Goal: Submit feedback/report problem: Submit feedback/report problem

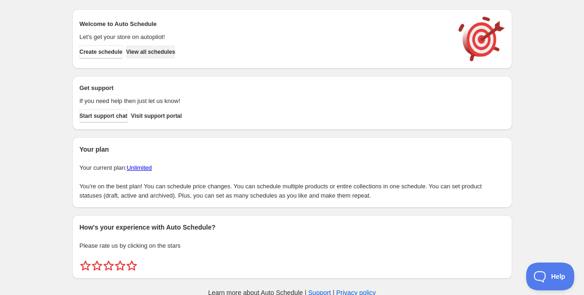
click at [166, 49] on span "View all schedules" at bounding box center [150, 51] width 49 height 7
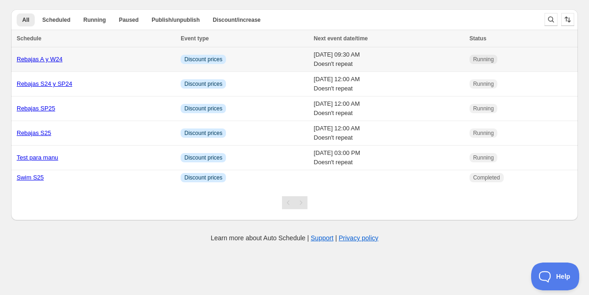
click at [48, 58] on link "Rebajas A y W24" at bounding box center [40, 59] width 46 height 7
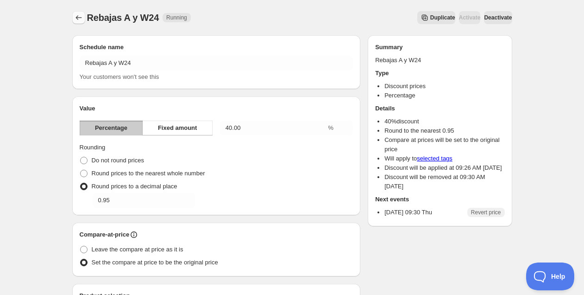
click at [78, 15] on icon "Schedules" at bounding box center [78, 17] width 9 height 9
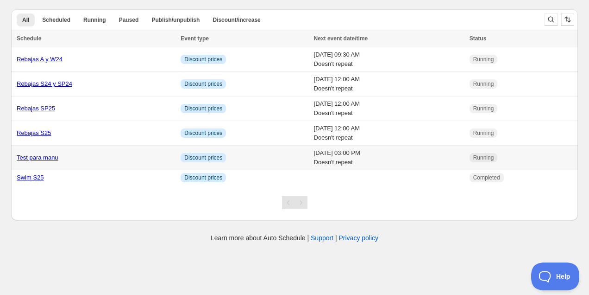
click at [38, 160] on link "Test para manu" at bounding box center [38, 157] width 42 height 7
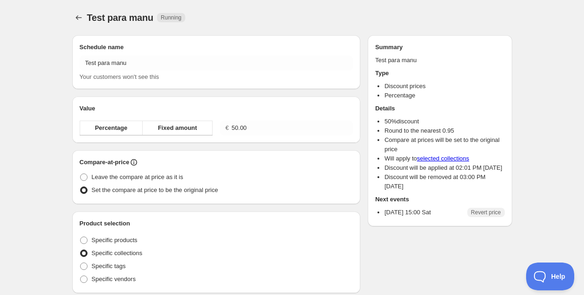
radio input "true"
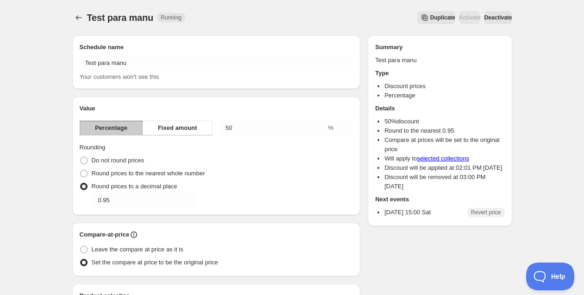
click at [492, 21] on span "Deactivate" at bounding box center [498, 17] width 28 height 7
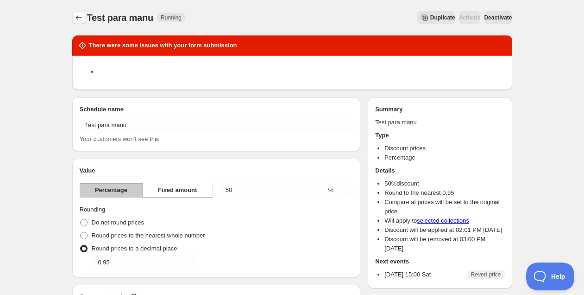
click at [76, 17] on icon "Schedules" at bounding box center [79, 17] width 6 height 5
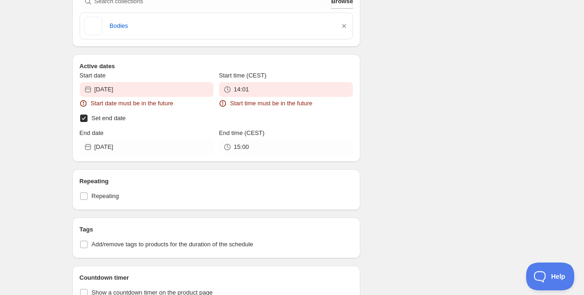
scroll to position [465, 0]
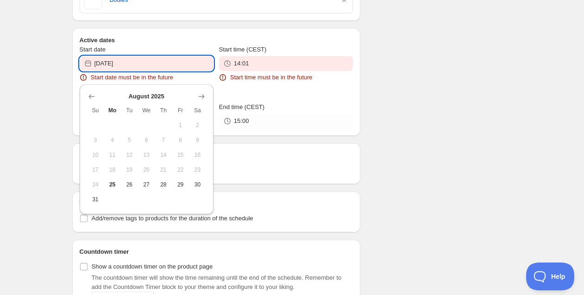
click at [183, 70] on input "[DATE]" at bounding box center [154, 63] width 119 height 15
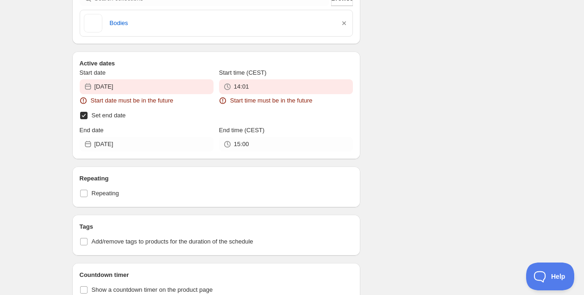
scroll to position [563, 0]
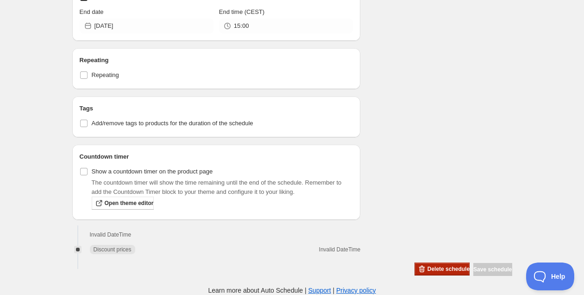
click at [428, 268] on span "Delete schedule" at bounding box center [449, 268] width 42 height 7
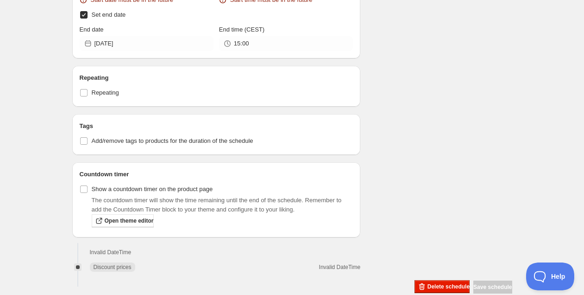
scroll to position [485, 0]
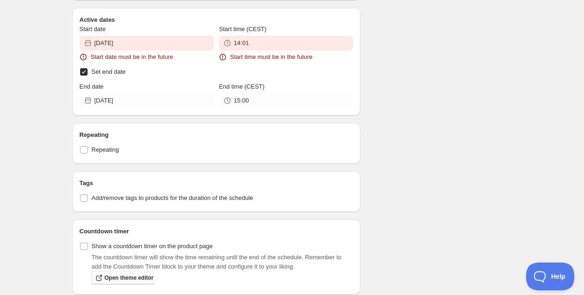
click at [111, 72] on span "Set end date" at bounding box center [109, 71] width 34 height 7
click at [88, 72] on input "Set end date" at bounding box center [83, 71] width 7 height 7
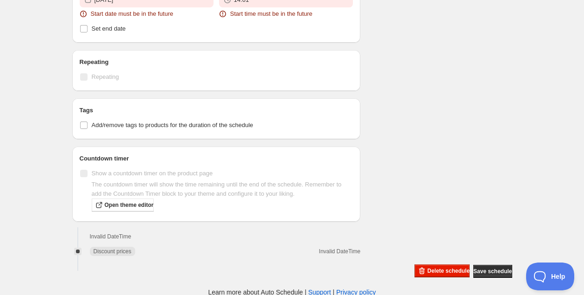
scroll to position [533, 0]
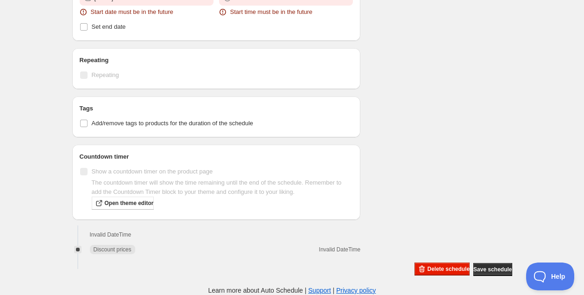
click at [411, 261] on div "Delete schedule Save schedule" at bounding box center [461, 268] width 101 height 18
click at [415, 265] on button "Delete schedule" at bounding box center [442, 268] width 55 height 13
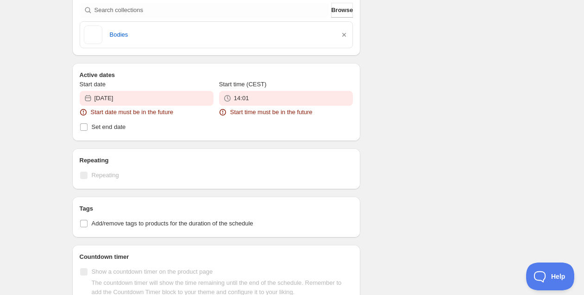
scroll to position [429, 0]
click at [119, 130] on span "Set end date" at bounding box center [109, 128] width 34 height 7
click at [88, 130] on input "Set end date" at bounding box center [83, 128] width 7 height 7
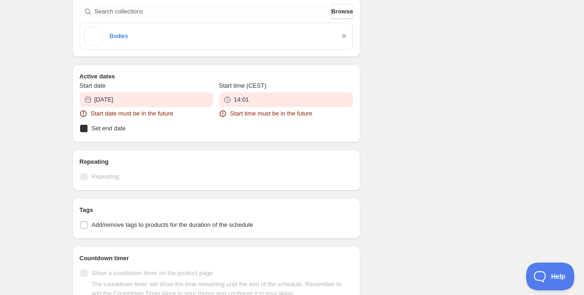
checkbox input "true"
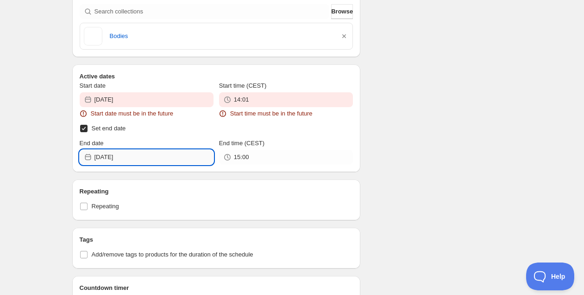
click at [145, 156] on input "[DATE]" at bounding box center [154, 157] width 119 height 15
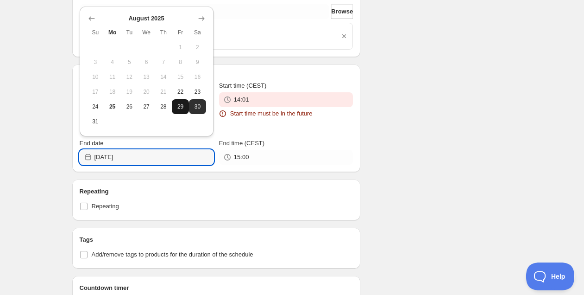
click at [185, 108] on button "29" at bounding box center [180, 106] width 17 height 15
type input "[DATE]"
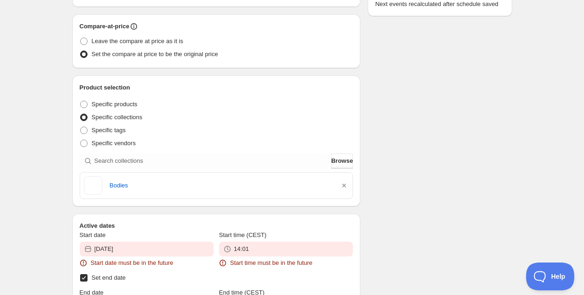
scroll to position [361, 0]
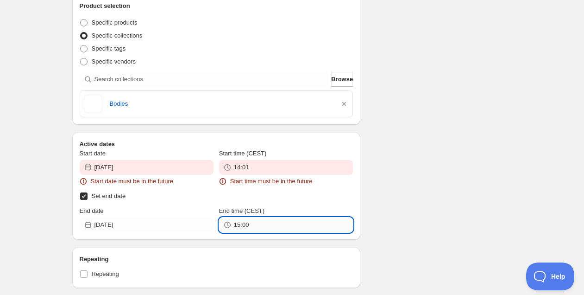
click at [241, 223] on input "15:00" at bounding box center [293, 224] width 119 height 15
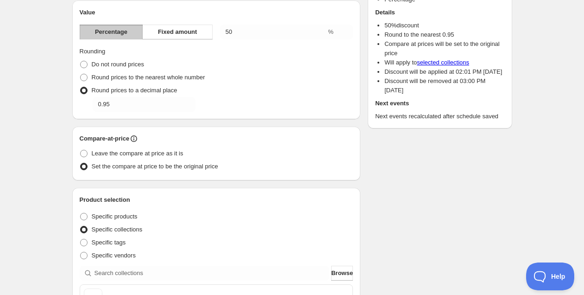
scroll to position [0, 0]
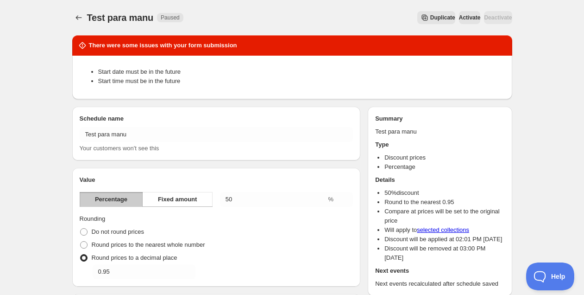
click at [472, 36] on div "There were some issues with your form submission" at bounding box center [292, 45] width 440 height 20
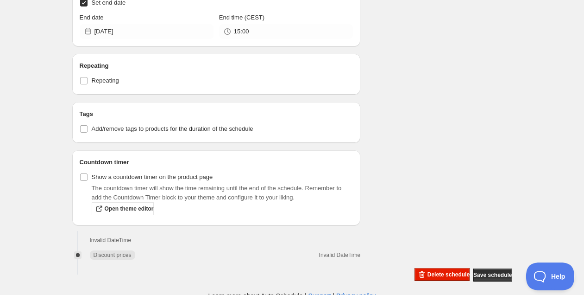
scroll to position [563, 0]
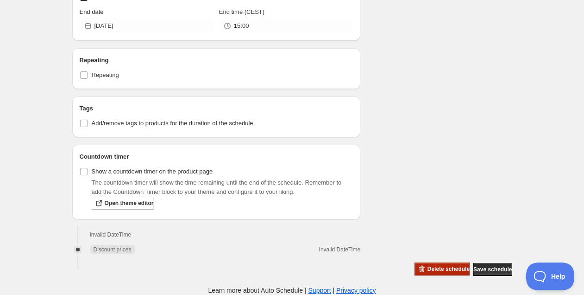
click at [428, 271] on span "Delete schedule" at bounding box center [449, 268] width 42 height 7
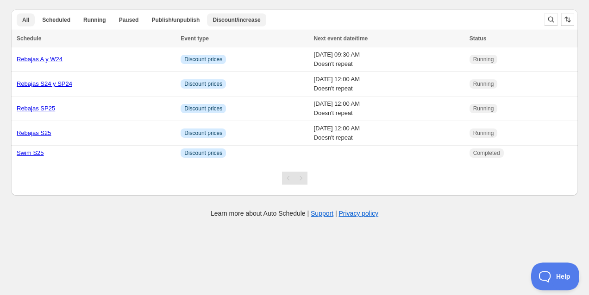
click at [227, 18] on span "Discount/increase" at bounding box center [237, 19] width 48 height 7
click at [54, 19] on span "Scheduled" at bounding box center [56, 19] width 28 height 7
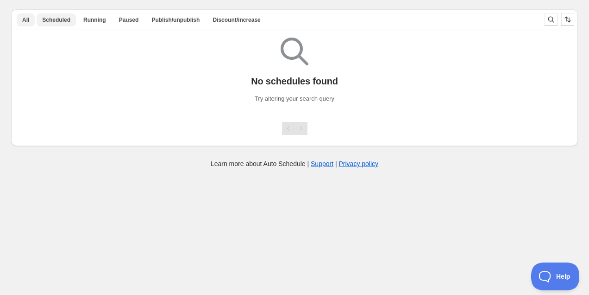
click at [25, 25] on button "All" at bounding box center [26, 19] width 18 height 13
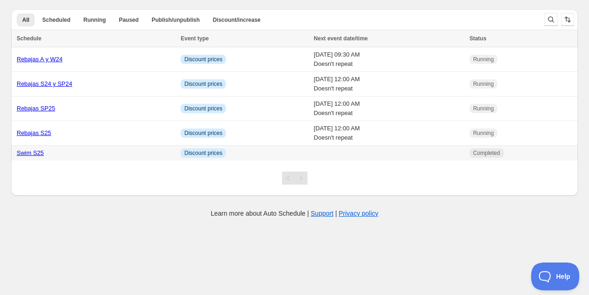
click at [28, 152] on link "Swim S25" at bounding box center [30, 152] width 27 height 7
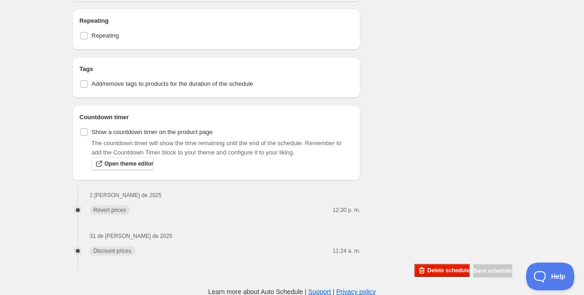
scroll to position [517, 0]
click at [438, 265] on button "Delete schedule" at bounding box center [442, 269] width 55 height 13
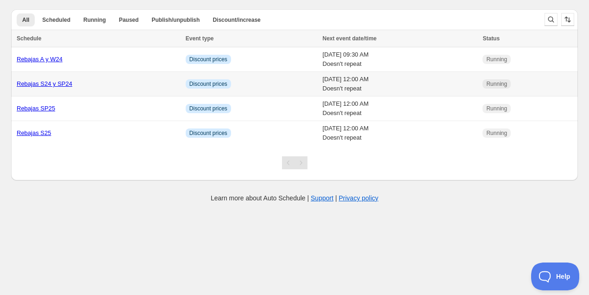
click at [44, 83] on link "Rebajas S24 y SP24" at bounding box center [45, 83] width 56 height 7
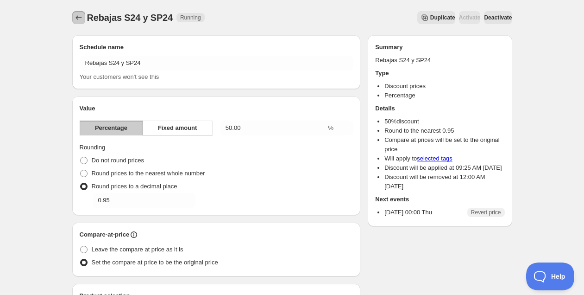
click at [79, 15] on icon "Schedules" at bounding box center [78, 17] width 9 height 9
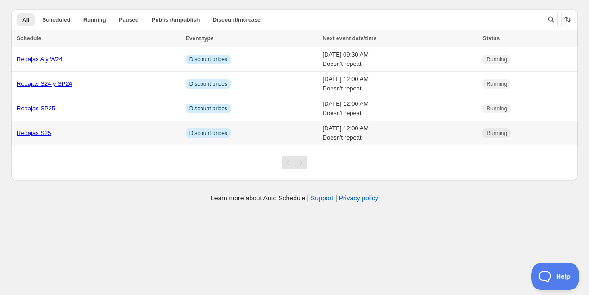
click at [50, 135] on link "Rebajas S25" at bounding box center [34, 132] width 34 height 7
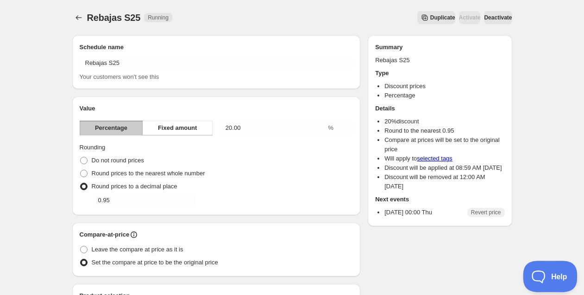
click at [553, 276] on span "Help" at bounding box center [547, 274] width 48 height 6
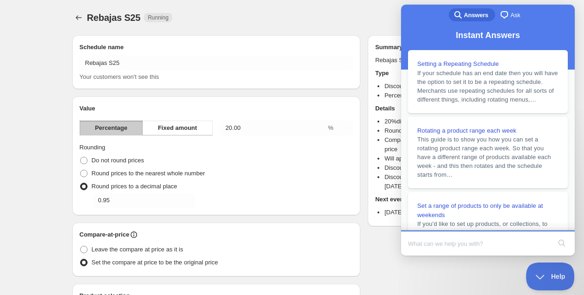
click at [455, 247] on input "Search Doc articles" at bounding box center [479, 243] width 143 height 19
type input "its not working in some tags"
click button "search" at bounding box center [562, 242] width 15 height 15
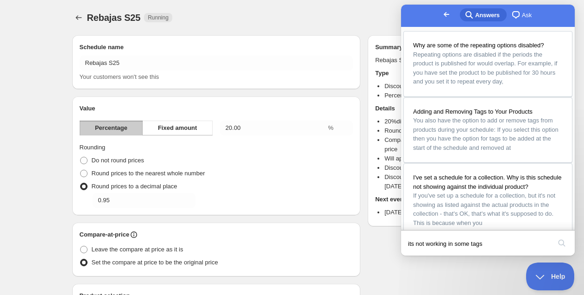
click at [511, 17] on span "chat-square" at bounding box center [516, 14] width 11 height 11
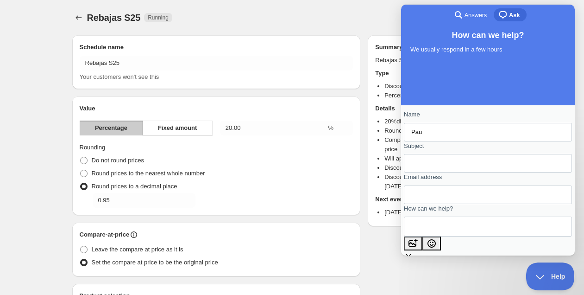
type input "Pau"
type input "not working in some tags"
type input "paugorina@gisela.com"
type textarea "T"
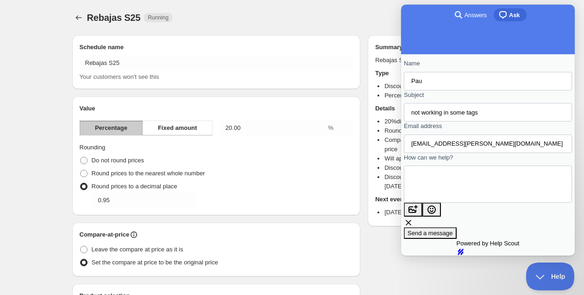
scroll to position [90, 0]
type textarea "it's not working in some campaigns simultaneously"
click at [453, 229] on span "Send a message" at bounding box center [430, 232] width 45 height 7
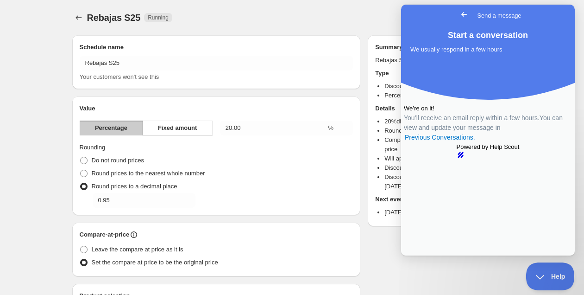
scroll to position [0, 0]
click at [554, 273] on span "Help" at bounding box center [547, 274] width 48 height 6
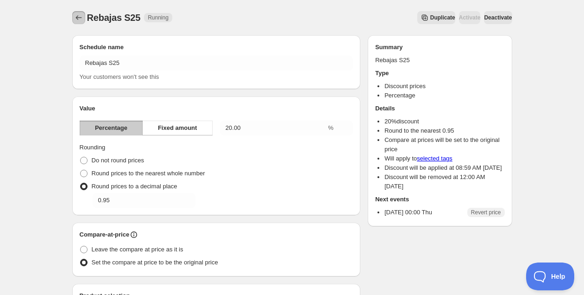
click at [77, 16] on icon "Schedules" at bounding box center [78, 17] width 9 height 9
